Goal: Task Accomplishment & Management: Use online tool/utility

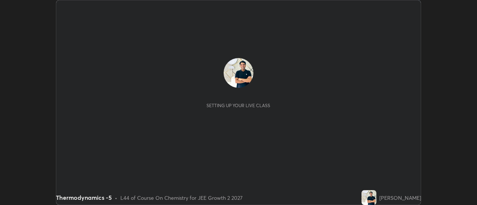
scroll to position [205, 477]
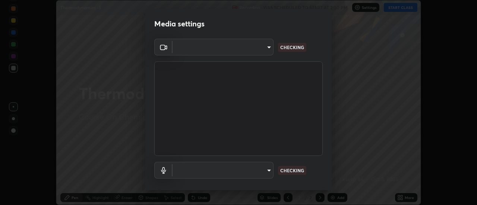
type input "bb472acd43814c493e76e7b6f69679a6546984a9169f098bd099272128ff4822"
type input "communications"
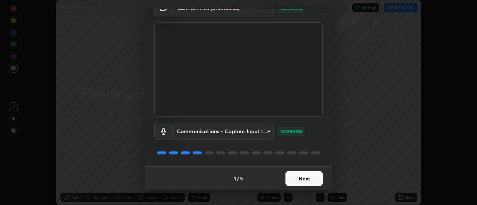
click at [309, 183] on button "Next" at bounding box center [304, 179] width 37 height 15
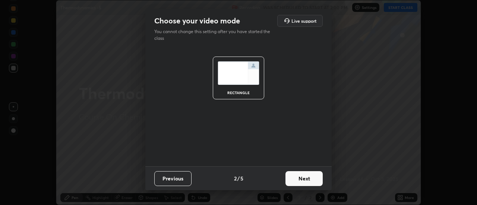
scroll to position [0, 0]
click at [310, 180] on button "Next" at bounding box center [304, 179] width 37 height 15
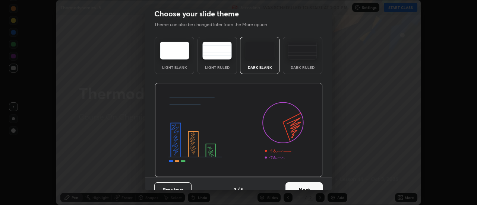
scroll to position [18, 0]
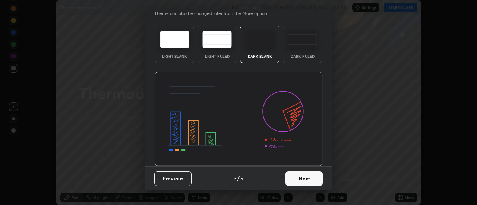
click at [310, 178] on button "Next" at bounding box center [304, 179] width 37 height 15
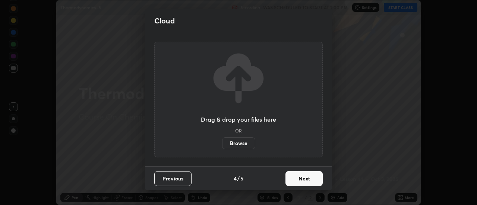
click at [310, 178] on button "Next" at bounding box center [304, 179] width 37 height 15
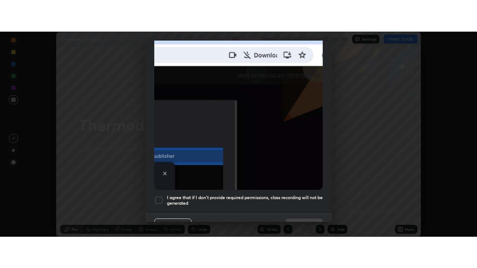
scroll to position [191, 0]
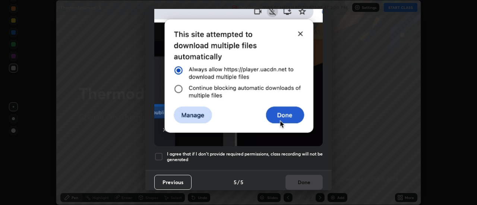
click at [302, 152] on h5 "I agree that if I don't provide required permissions, class recording will not …" at bounding box center [245, 157] width 156 height 12
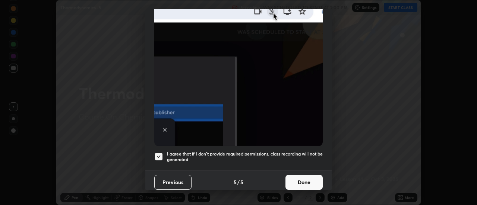
click at [307, 179] on button "Done" at bounding box center [304, 182] width 37 height 15
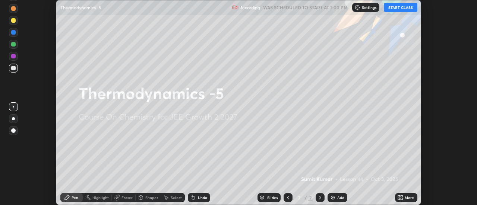
click at [402, 199] on icon at bounding box center [402, 199] width 2 height 2
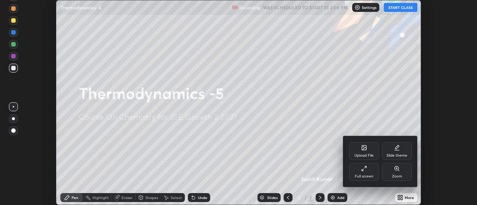
click at [367, 169] on div "Full screen" at bounding box center [364, 172] width 30 height 18
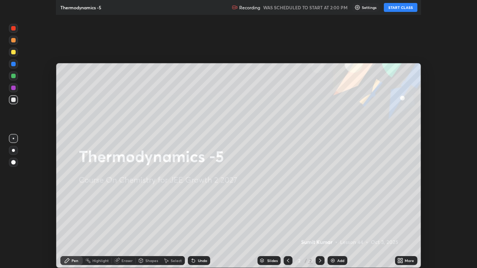
scroll to position [268, 477]
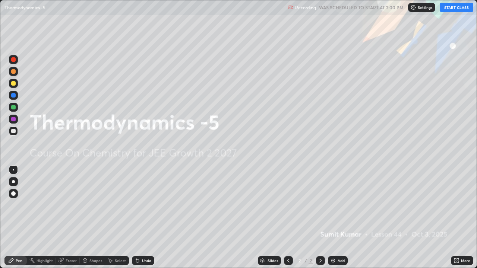
click at [455, 6] on button "START CLASS" at bounding box center [457, 7] width 34 height 9
click at [334, 205] on img at bounding box center [333, 261] width 6 height 6
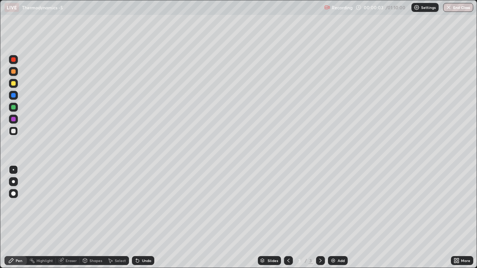
click at [85, 205] on icon at bounding box center [85, 261] width 4 height 4
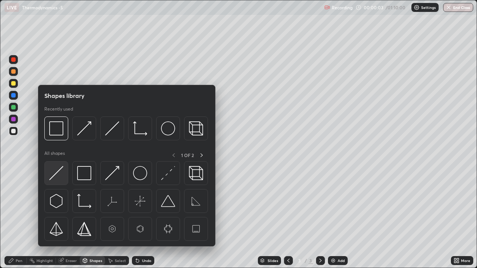
click at [60, 170] on img at bounding box center [56, 173] width 14 height 14
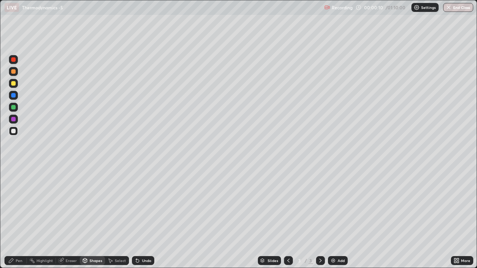
click at [13, 71] on div at bounding box center [13, 71] width 4 height 4
click at [14, 205] on icon at bounding box center [11, 261] width 6 height 6
click at [13, 131] on div at bounding box center [13, 131] width 4 height 4
click at [136, 205] on icon at bounding box center [137, 261] width 3 height 3
click at [13, 73] on div at bounding box center [13, 71] width 4 height 4
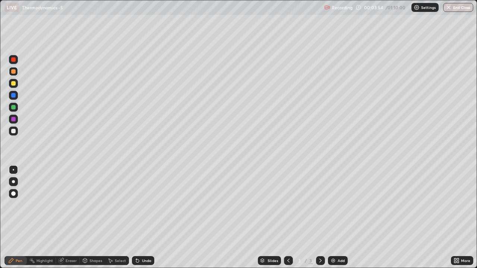
click at [12, 132] on div at bounding box center [13, 131] width 4 height 4
click at [147, 205] on div "Undo" at bounding box center [146, 261] width 9 height 4
click at [14, 71] on div at bounding box center [13, 71] width 4 height 4
click at [85, 205] on icon at bounding box center [85, 262] width 0 height 3
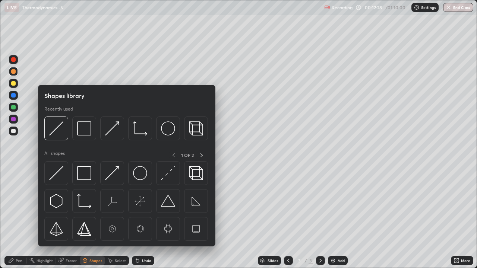
click at [13, 107] on div at bounding box center [13, 107] width 4 height 4
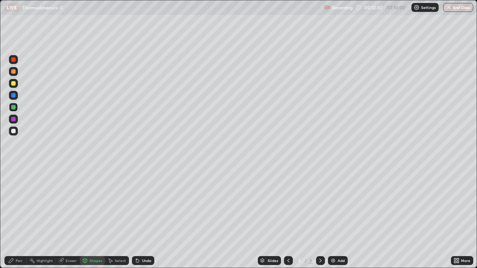
click at [136, 205] on icon at bounding box center [137, 261] width 3 height 3
click at [91, 205] on div "Shapes" at bounding box center [95, 261] width 13 height 4
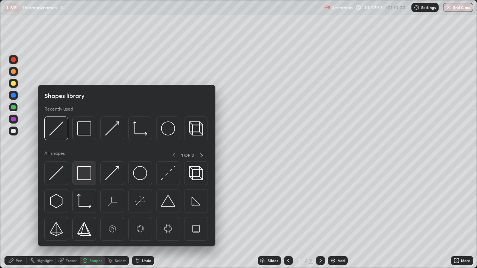
click at [85, 176] on img at bounding box center [84, 173] width 14 height 14
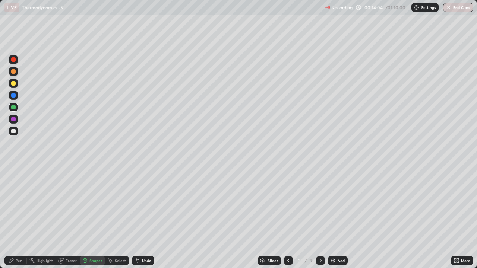
click at [15, 132] on div at bounding box center [13, 131] width 4 height 4
click at [23, 205] on div "Pen" at bounding box center [15, 261] width 22 height 9
click at [120, 205] on div "Select" at bounding box center [120, 261] width 11 height 4
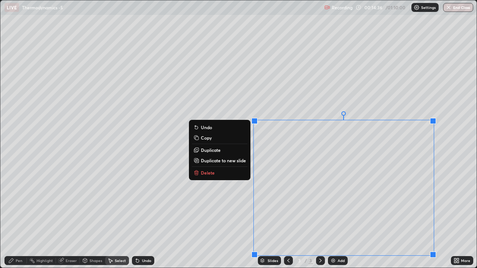
click at [197, 205] on div "0 ° Undo Copy Duplicate Duplicate to new slide Delete" at bounding box center [238, 134] width 477 height 268
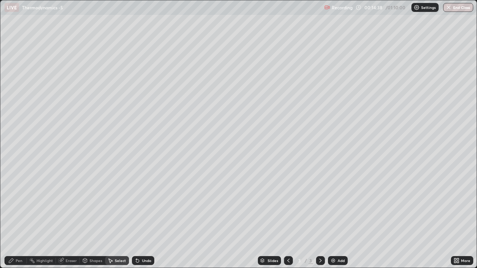
click at [22, 205] on div "Pen" at bounding box center [15, 261] width 22 height 9
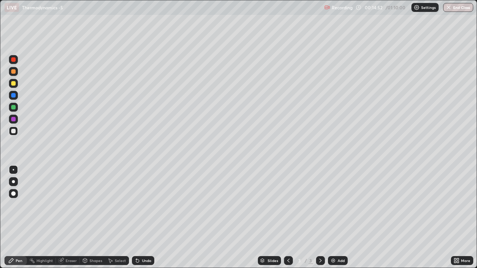
click at [142, 205] on div "Undo" at bounding box center [146, 261] width 9 height 4
click at [136, 205] on icon at bounding box center [137, 261] width 3 height 3
click at [334, 205] on img at bounding box center [333, 261] width 6 height 6
click at [91, 205] on div "Shapes" at bounding box center [95, 261] width 13 height 4
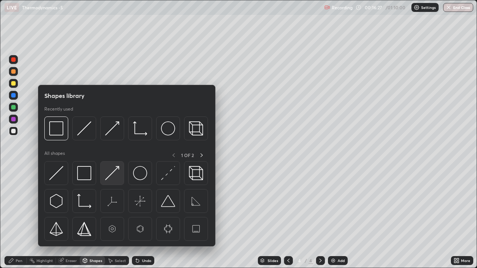
click at [109, 175] on img at bounding box center [112, 173] width 14 height 14
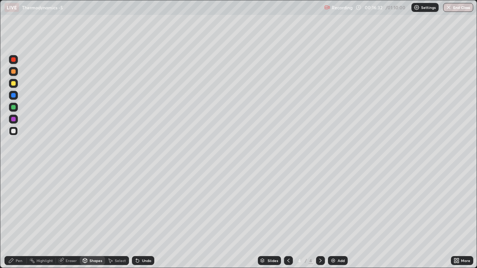
click at [15, 205] on div "Pen" at bounding box center [15, 261] width 22 height 9
click at [288, 205] on icon at bounding box center [289, 261] width 6 height 6
click at [320, 205] on icon at bounding box center [321, 261] width 2 height 4
click at [88, 205] on div "Shapes" at bounding box center [92, 261] width 25 height 9
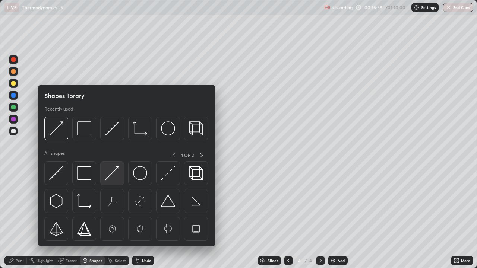
click at [110, 177] on img at bounding box center [112, 173] width 14 height 14
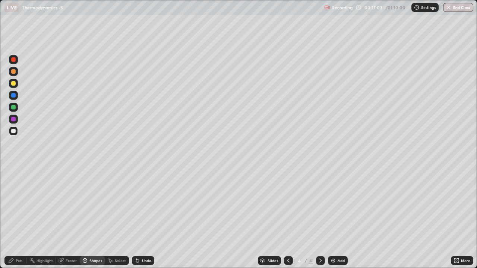
click at [15, 205] on div "Pen" at bounding box center [15, 261] width 22 height 9
click at [14, 72] on div at bounding box center [13, 71] width 4 height 4
click at [139, 205] on icon at bounding box center [138, 261] width 6 height 6
click at [136, 205] on icon at bounding box center [137, 261] width 3 height 3
click at [332, 205] on img at bounding box center [333, 261] width 6 height 6
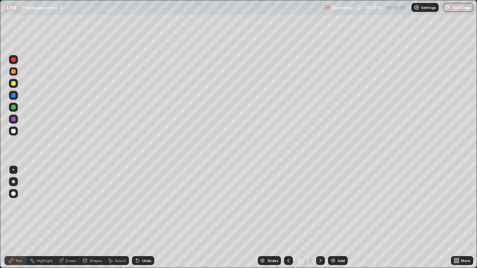
click at [13, 73] on div at bounding box center [13, 71] width 4 height 4
click at [13, 133] on div at bounding box center [13, 131] width 4 height 4
click at [136, 205] on icon at bounding box center [137, 261] width 3 height 3
click at [138, 205] on icon at bounding box center [137, 261] width 3 height 3
click at [60, 205] on icon at bounding box center [61, 261] width 5 height 5
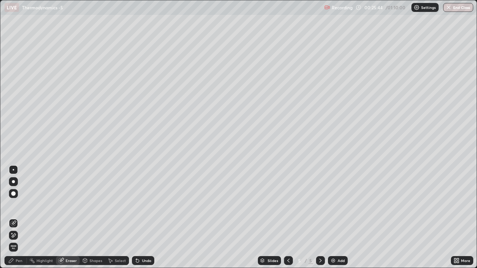
click at [13, 205] on icon at bounding box center [13, 224] width 6 height 6
click at [12, 205] on icon at bounding box center [11, 261] width 6 height 6
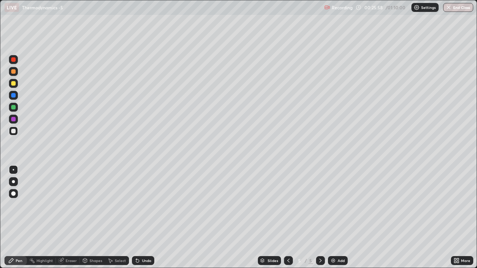
click at [12, 72] on div at bounding box center [13, 71] width 4 height 4
click at [146, 205] on div "Undo" at bounding box center [146, 261] width 9 height 4
click at [18, 132] on div at bounding box center [13, 131] width 9 height 9
click at [14, 84] on div at bounding box center [13, 83] width 4 height 4
click at [13, 132] on div at bounding box center [13, 131] width 4 height 4
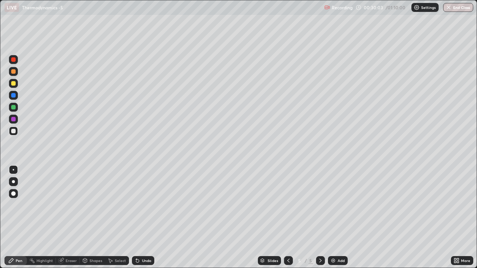
click at [139, 205] on icon at bounding box center [138, 261] width 6 height 6
click at [136, 205] on div "Undo" at bounding box center [143, 261] width 22 height 9
click at [333, 205] on img at bounding box center [333, 261] width 6 height 6
click at [136, 205] on icon at bounding box center [137, 261] width 3 height 3
click at [287, 205] on icon at bounding box center [289, 261] width 6 height 6
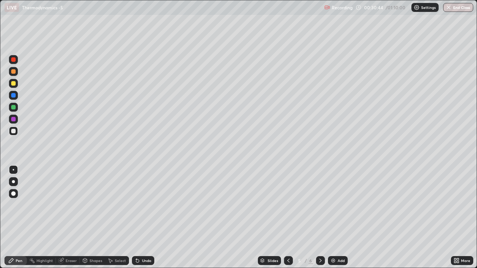
click at [320, 205] on icon at bounding box center [321, 261] width 2 height 4
click at [15, 83] on div at bounding box center [13, 83] width 4 height 4
click at [13, 133] on div at bounding box center [13, 131] width 4 height 4
click at [139, 205] on icon at bounding box center [138, 261] width 6 height 6
click at [136, 205] on icon at bounding box center [137, 261] width 3 height 3
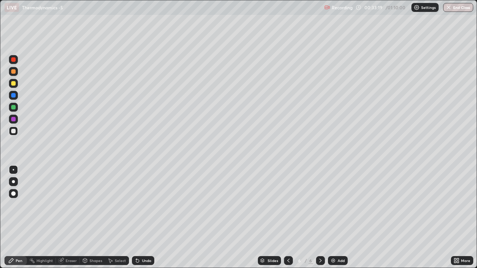
click at [332, 205] on img at bounding box center [333, 261] width 6 height 6
click at [136, 205] on icon at bounding box center [136, 259] width 1 height 1
click at [136, 205] on div "Undo" at bounding box center [143, 261] width 22 height 9
click at [284, 205] on div at bounding box center [288, 261] width 9 height 9
click at [288, 205] on icon at bounding box center [289, 261] width 6 height 6
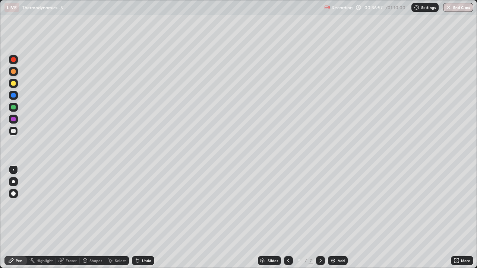
click at [13, 72] on div at bounding box center [13, 71] width 4 height 4
click at [319, 205] on icon at bounding box center [321, 261] width 6 height 6
click at [14, 85] on div at bounding box center [13, 83] width 4 height 4
click at [319, 205] on div at bounding box center [320, 261] width 9 height 9
click at [136, 205] on icon at bounding box center [137, 261] width 3 height 3
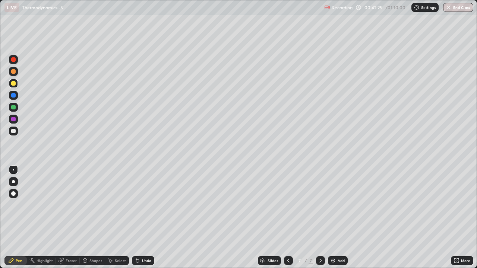
click at [89, 205] on div "Shapes" at bounding box center [95, 261] width 13 height 4
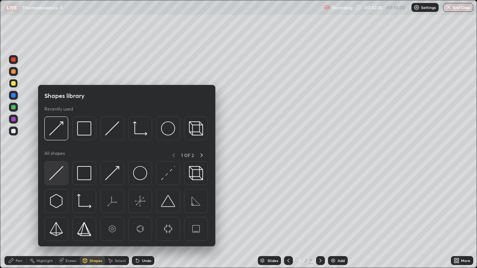
click at [58, 172] on img at bounding box center [56, 173] width 14 height 14
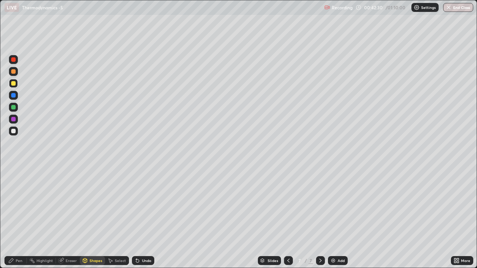
click at [15, 205] on div "Pen" at bounding box center [15, 261] width 22 height 9
click at [145, 205] on div "Undo" at bounding box center [146, 261] width 9 height 4
click at [144, 205] on div "Undo" at bounding box center [146, 261] width 9 height 4
click at [146, 205] on div "Undo" at bounding box center [146, 261] width 9 height 4
click at [144, 205] on div "Undo" at bounding box center [146, 261] width 9 height 4
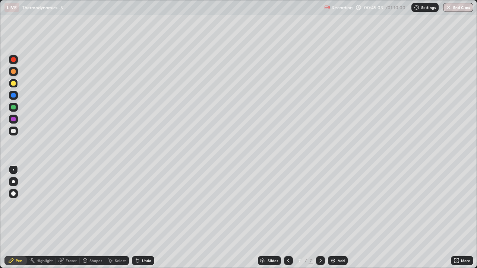
click at [145, 205] on div "Undo" at bounding box center [146, 261] width 9 height 4
click at [144, 205] on div "Undo" at bounding box center [146, 261] width 9 height 4
click at [334, 205] on img at bounding box center [333, 261] width 6 height 6
click at [13, 131] on div at bounding box center [13, 131] width 4 height 4
click at [288, 205] on icon at bounding box center [289, 261] width 6 height 6
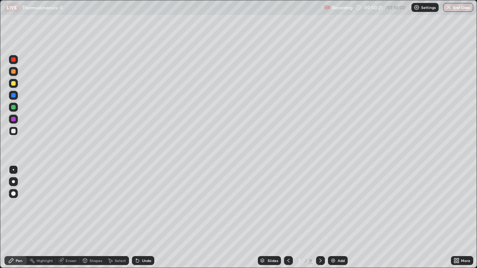
click at [287, 205] on icon at bounding box center [289, 261] width 6 height 6
click at [288, 205] on icon at bounding box center [289, 261] width 6 height 6
click at [320, 205] on icon at bounding box center [321, 261] width 6 height 6
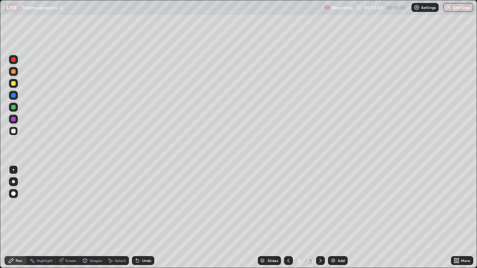
click at [136, 205] on icon at bounding box center [137, 261] width 3 height 3
click at [143, 205] on div "Undo" at bounding box center [146, 261] width 9 height 4
click at [142, 205] on div "Undo" at bounding box center [143, 261] width 22 height 9
click at [142, 205] on div "Undo" at bounding box center [146, 261] width 9 height 4
click at [150, 205] on div "Undo" at bounding box center [146, 261] width 9 height 4
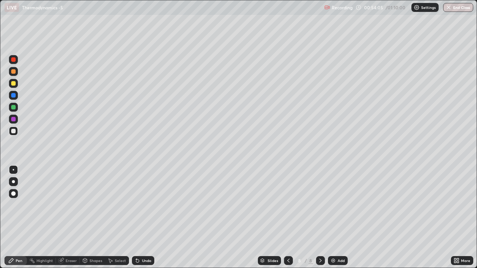
click at [151, 205] on div "Undo" at bounding box center [143, 261] width 22 height 9
click at [142, 205] on div "Undo" at bounding box center [146, 261] width 9 height 4
click at [136, 205] on icon at bounding box center [137, 261] width 3 height 3
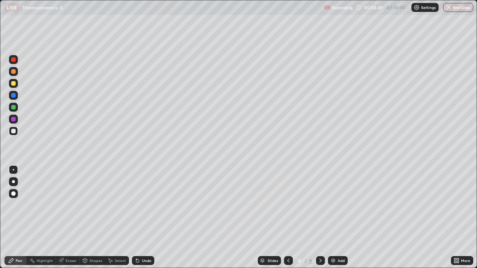
click at [331, 205] on img at bounding box center [333, 261] width 6 height 6
click at [139, 205] on div "Undo" at bounding box center [143, 261] width 22 height 9
click at [136, 205] on icon at bounding box center [137, 261] width 3 height 3
click at [333, 205] on img at bounding box center [333, 261] width 6 height 6
click at [136, 205] on icon at bounding box center [137, 261] width 3 height 3
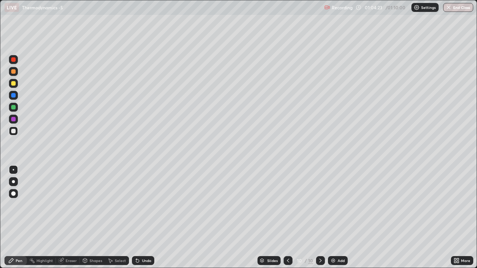
click at [334, 205] on img at bounding box center [333, 261] width 6 height 6
click at [87, 205] on icon at bounding box center [85, 261] width 6 height 6
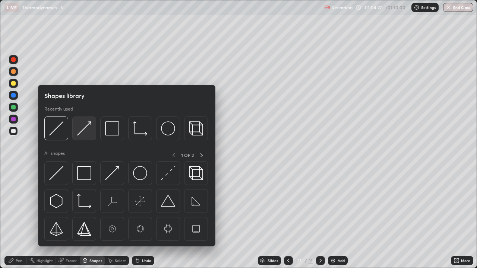
click at [81, 132] on img at bounding box center [84, 129] width 14 height 14
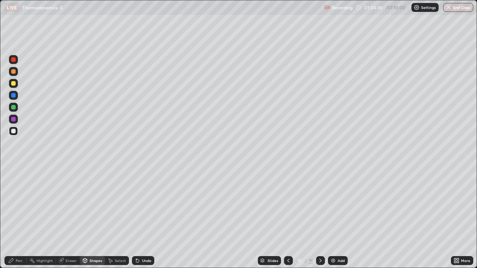
click at [14, 71] on div at bounding box center [13, 71] width 4 height 4
click at [137, 205] on icon at bounding box center [137, 261] width 3 height 3
click at [21, 205] on div "Pen" at bounding box center [19, 261] width 7 height 4
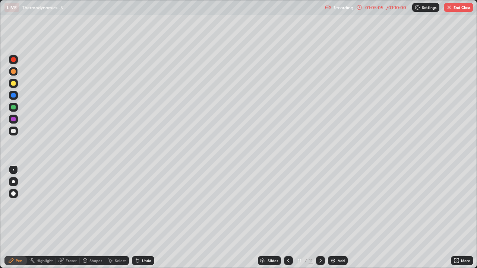
click at [376, 8] on div "01:05:05" at bounding box center [374, 7] width 21 height 4
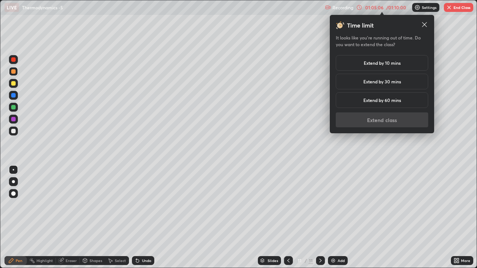
click at [385, 64] on h5 "Extend by 10 mins" at bounding box center [382, 63] width 37 height 7
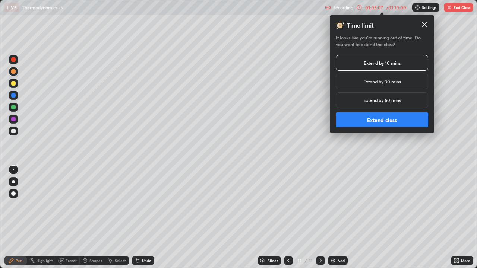
click at [348, 122] on button "Extend class" at bounding box center [382, 120] width 92 height 15
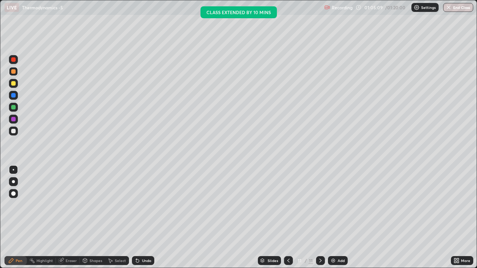
click at [13, 85] on div at bounding box center [13, 83] width 4 height 4
click at [13, 72] on div at bounding box center [13, 71] width 4 height 4
click at [13, 108] on div at bounding box center [13, 107] width 4 height 4
click at [143, 205] on div "Undo" at bounding box center [146, 261] width 9 height 4
click at [13, 71] on div at bounding box center [13, 71] width 4 height 4
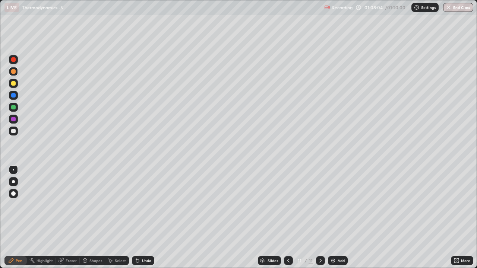
click at [137, 205] on icon at bounding box center [137, 261] width 3 height 3
click at [135, 205] on icon at bounding box center [138, 261] width 6 height 6
click at [14, 84] on div at bounding box center [13, 83] width 4 height 4
click at [135, 205] on icon at bounding box center [138, 261] width 6 height 6
click at [136, 205] on icon at bounding box center [137, 261] width 3 height 3
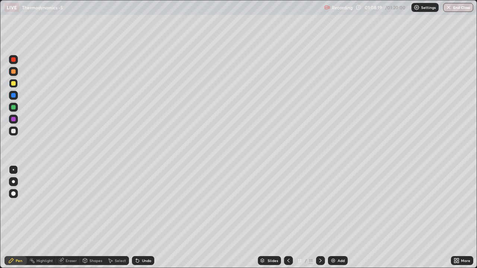
click at [136, 205] on icon at bounding box center [137, 261] width 3 height 3
click at [127, 205] on div "Select" at bounding box center [117, 261] width 24 height 9
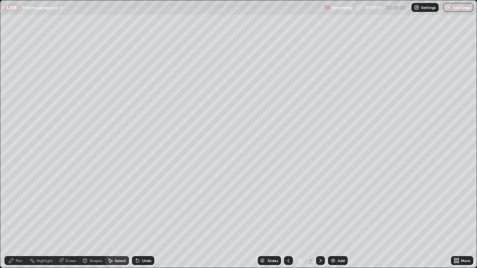
click at [138, 205] on icon at bounding box center [138, 261] width 6 height 6
click at [137, 205] on icon at bounding box center [138, 261] width 6 height 6
click at [136, 205] on icon at bounding box center [137, 261] width 3 height 3
click at [20, 205] on div "Pen" at bounding box center [19, 261] width 7 height 4
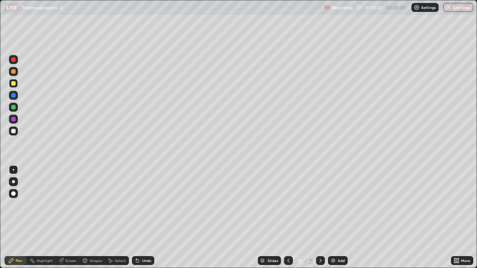
click at [288, 205] on icon at bounding box center [289, 261] width 6 height 6
click at [452, 8] on button "End Class" at bounding box center [458, 7] width 30 height 9
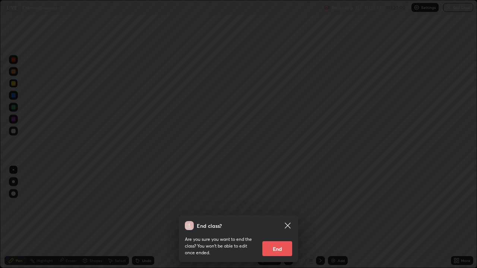
click at [275, 205] on button "End" at bounding box center [278, 249] width 30 height 15
